Goal: Information Seeking & Learning: Learn about a topic

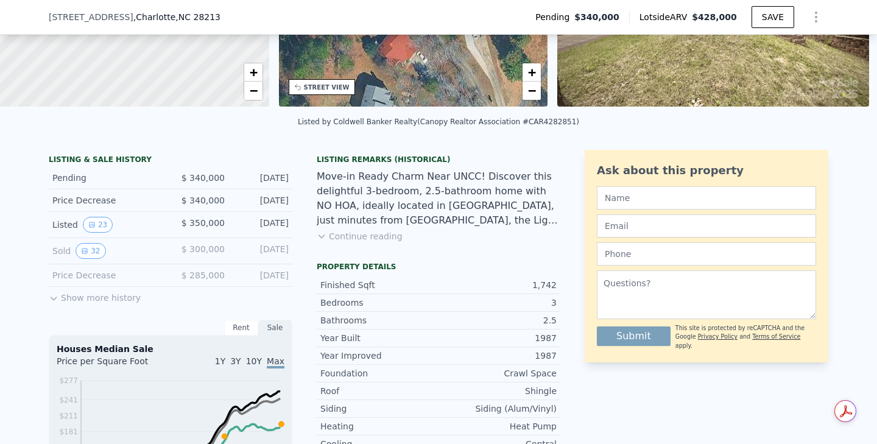
scroll to position [196, 0]
click at [76, 292] on button "Show more history" at bounding box center [95, 296] width 92 height 17
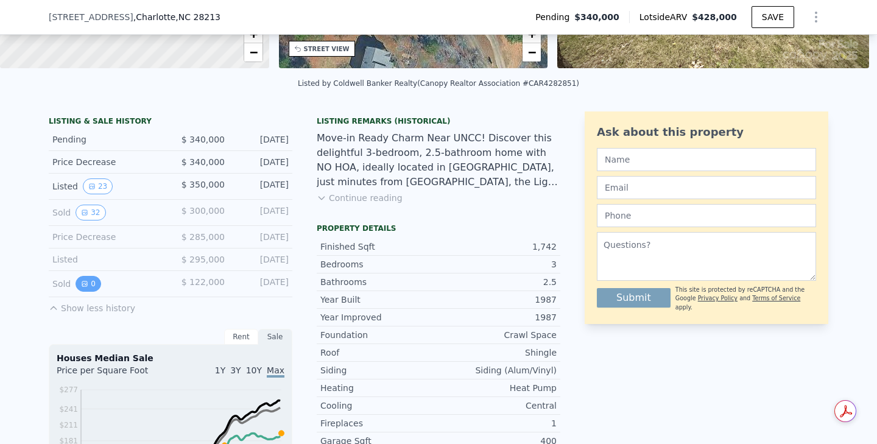
scroll to position [234, 0]
click at [87, 214] on icon "View historical data" at bounding box center [84, 213] width 5 height 5
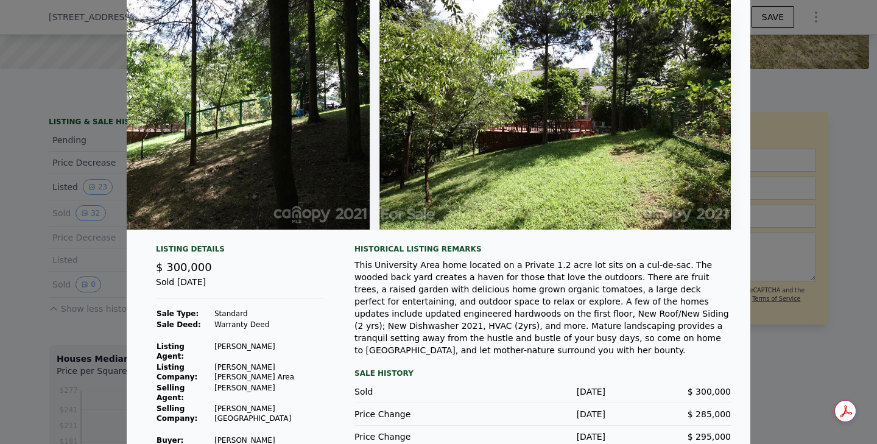
scroll to position [56, 0]
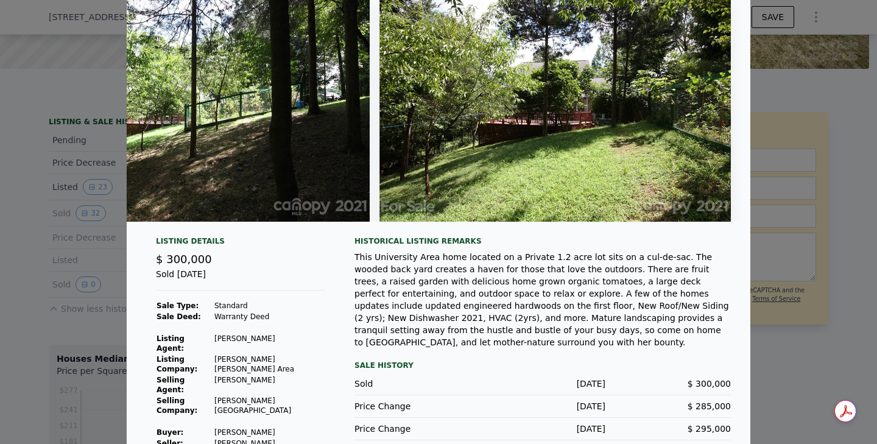
click at [377, 358] on div "Sale History" at bounding box center [543, 365] width 377 height 15
click at [44, 338] on div at bounding box center [438, 222] width 877 height 444
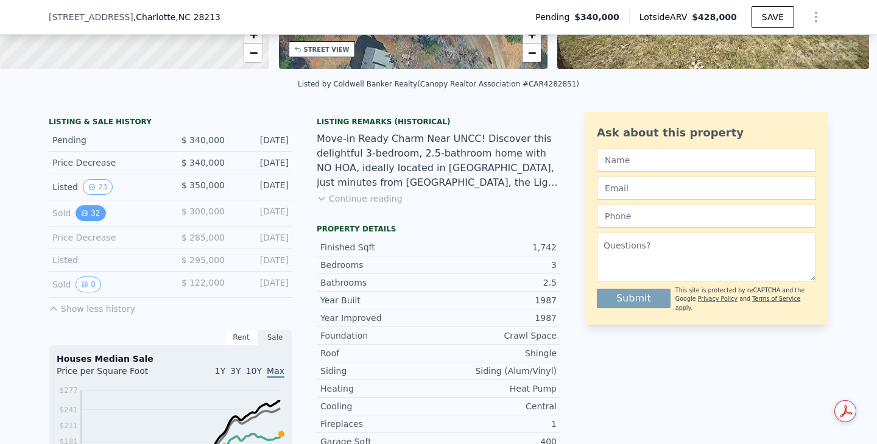
click at [94, 213] on button "32" at bounding box center [91, 213] width 30 height 16
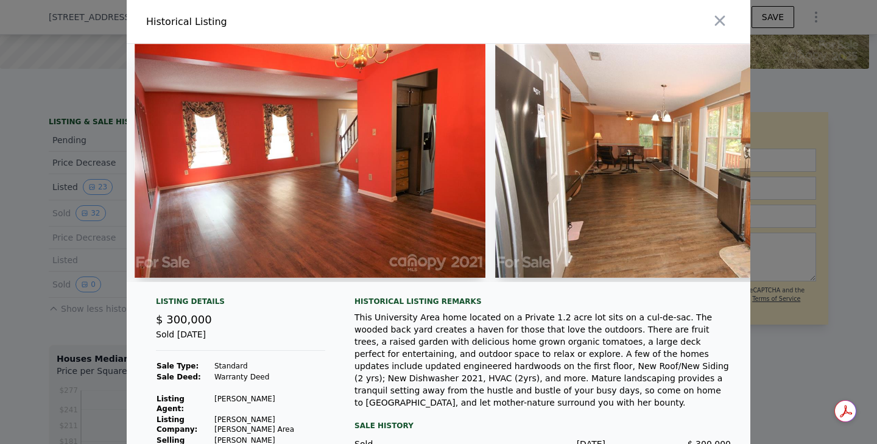
scroll to position [0, 2903]
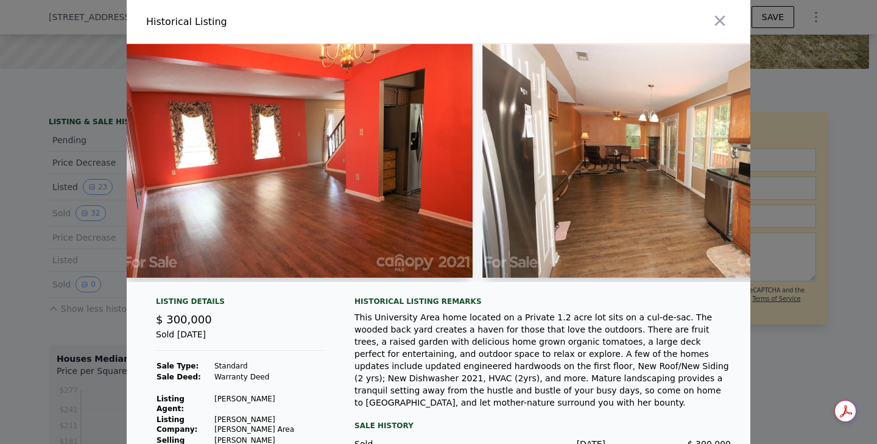
click at [91, 359] on div at bounding box center [438, 222] width 877 height 444
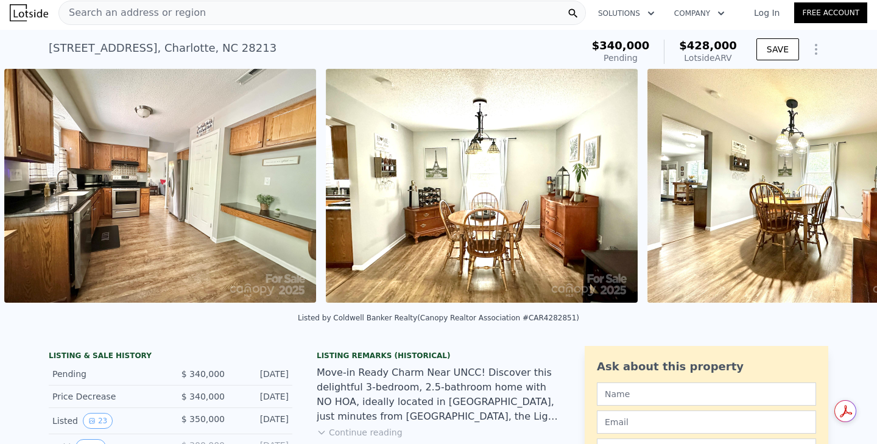
scroll to position [0, 1201]
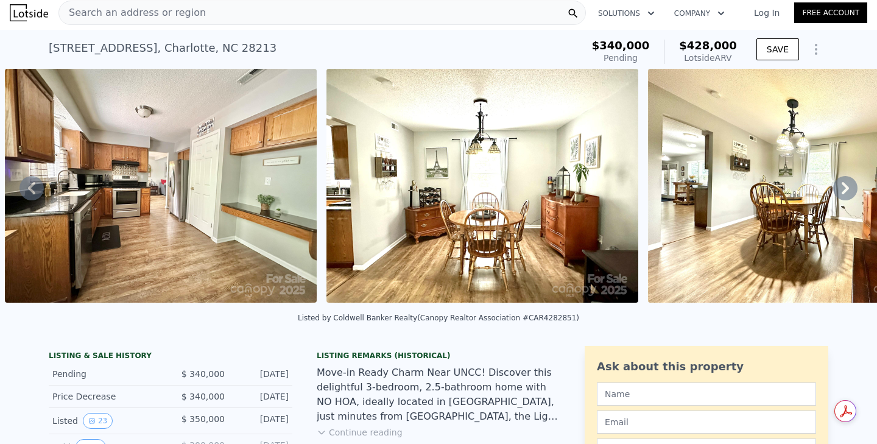
click at [140, 225] on img at bounding box center [161, 186] width 312 height 234
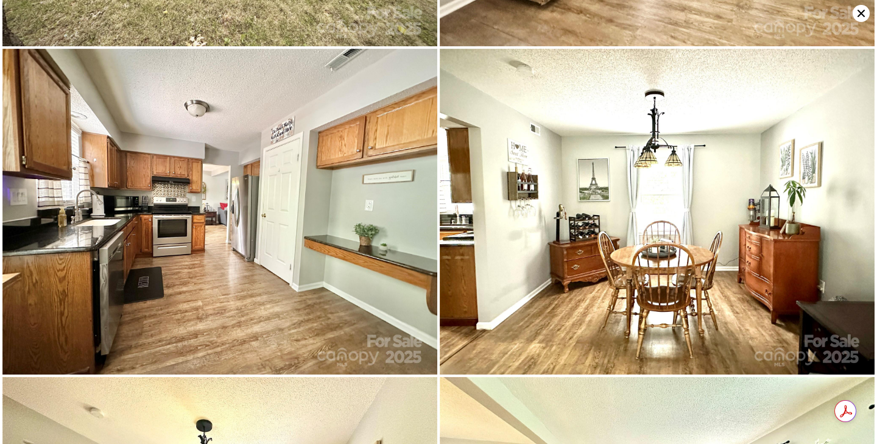
scroll to position [328, 0]
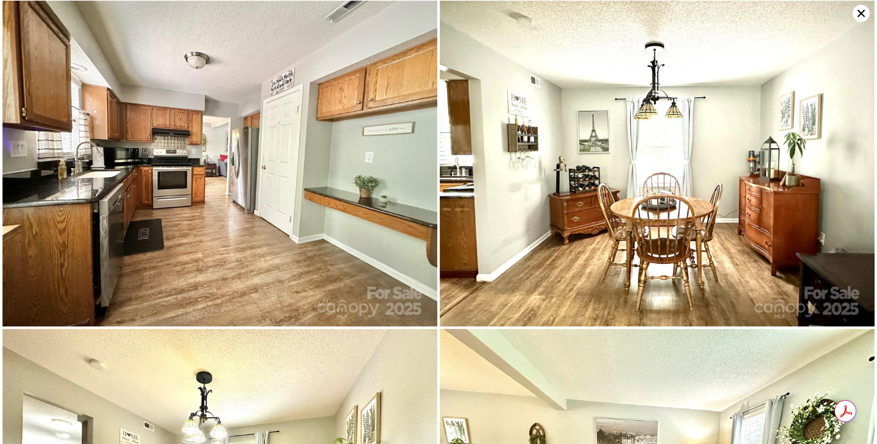
click at [301, 254] on img at bounding box center [219, 164] width 435 height 327
click at [226, 179] on img at bounding box center [219, 164] width 435 height 327
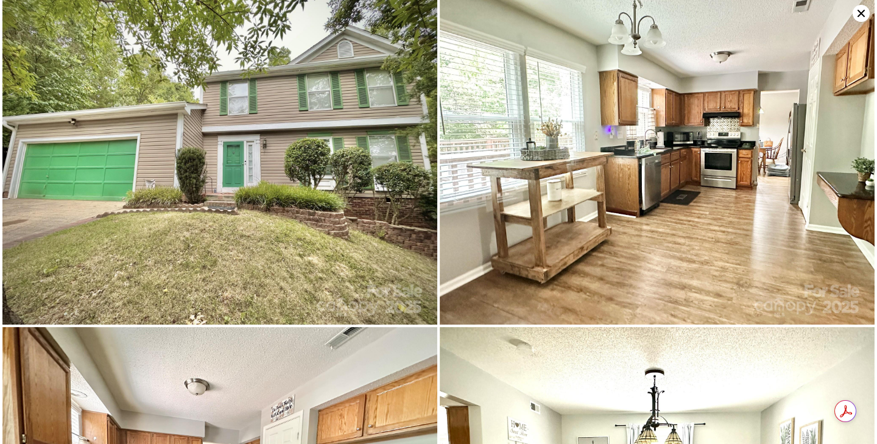
scroll to position [0, 0]
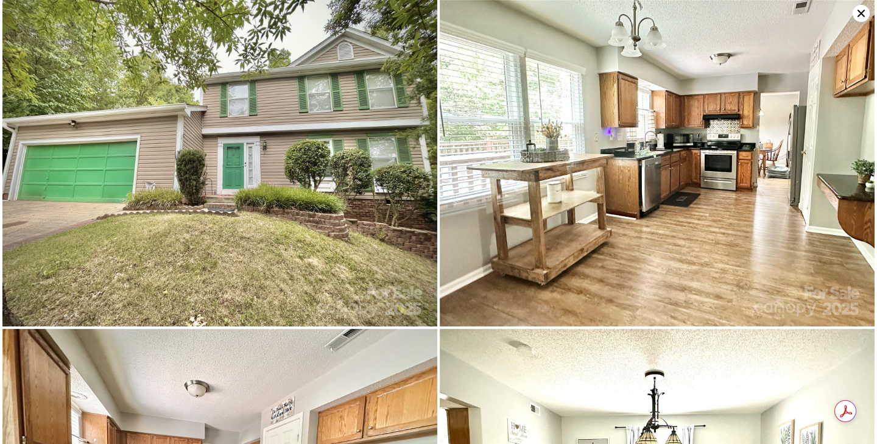
click at [861, 18] on icon at bounding box center [861, 13] width 17 height 17
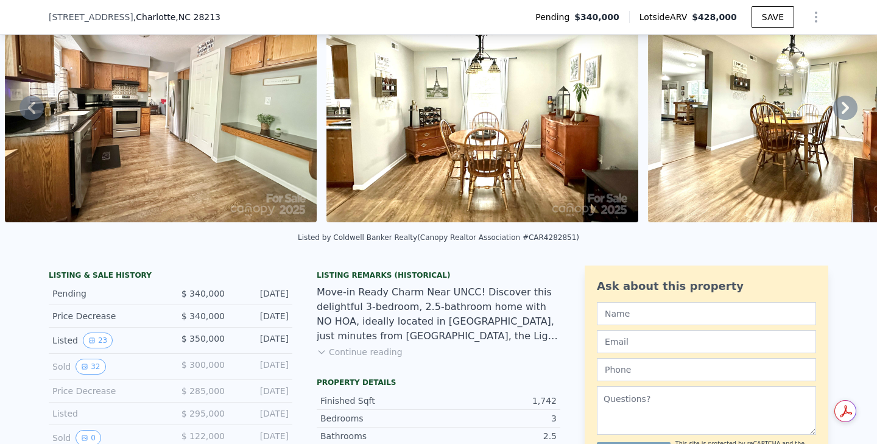
scroll to position [193, 0]
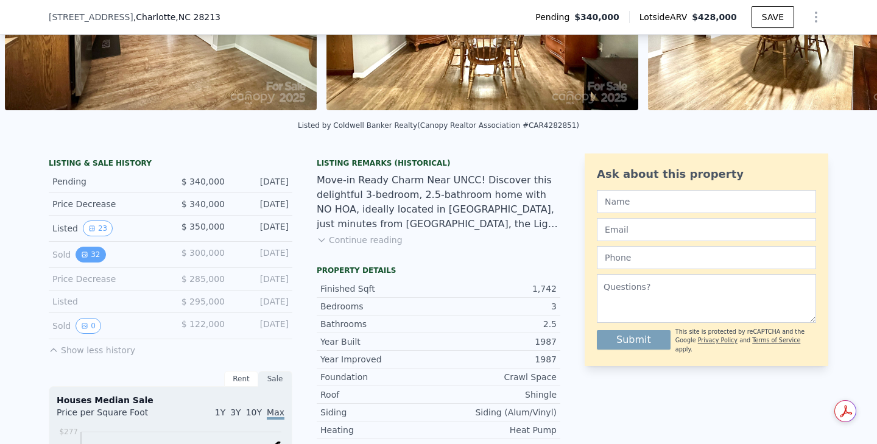
click at [92, 256] on button "32" at bounding box center [91, 255] width 30 height 16
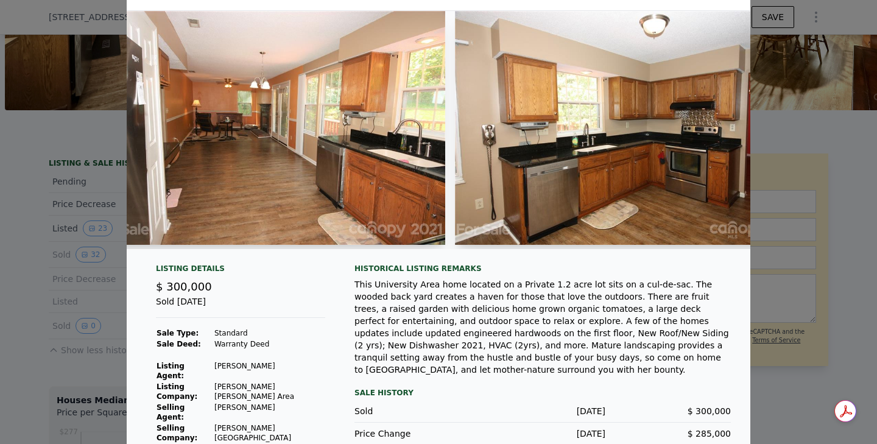
scroll to position [0, 3280]
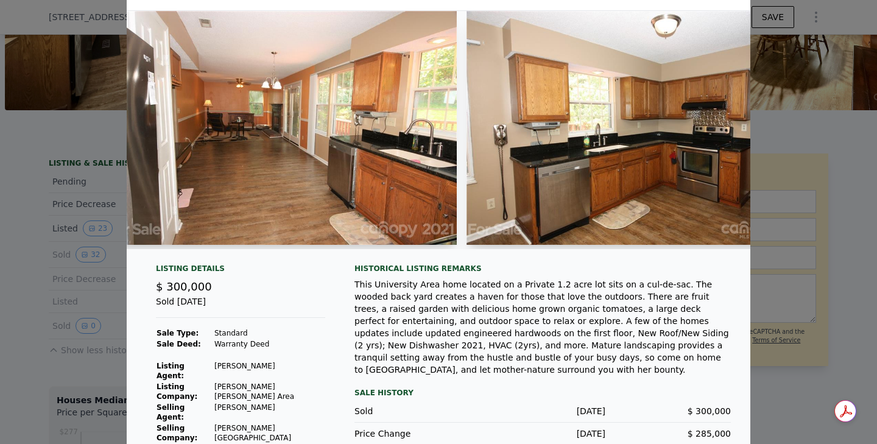
click at [334, 129] on img at bounding box center [281, 128] width 352 height 234
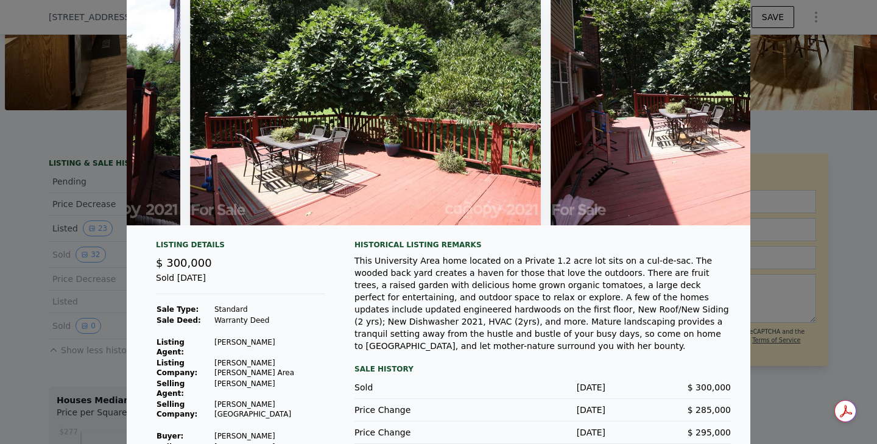
scroll to position [60, 0]
